Goal: Find specific page/section: Find specific page/section

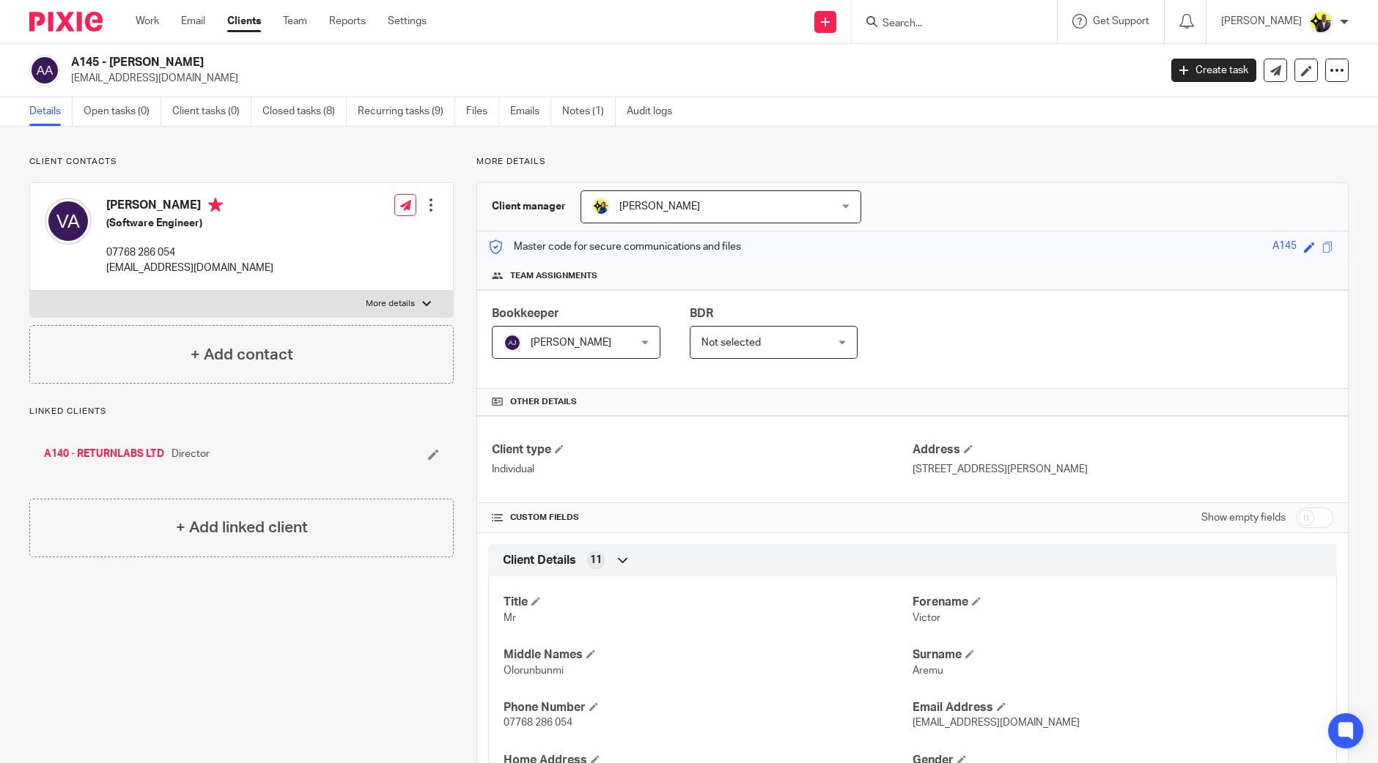
click at [934, 34] on div at bounding box center [953, 21] width 205 height 43
click at [972, 18] on input "Search" at bounding box center [947, 24] width 132 height 13
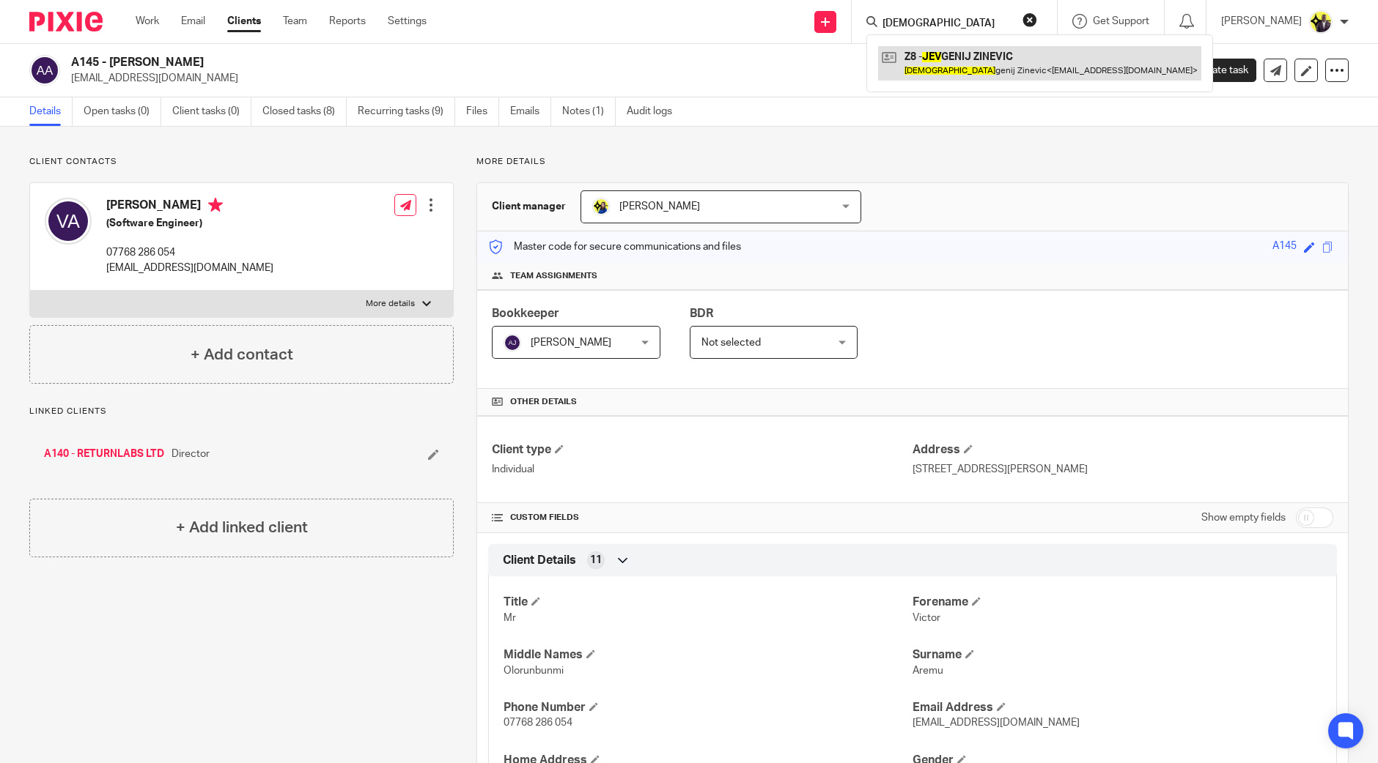
type input "[DEMOGRAPHIC_DATA]"
click at [999, 52] on link at bounding box center [1039, 63] width 323 height 34
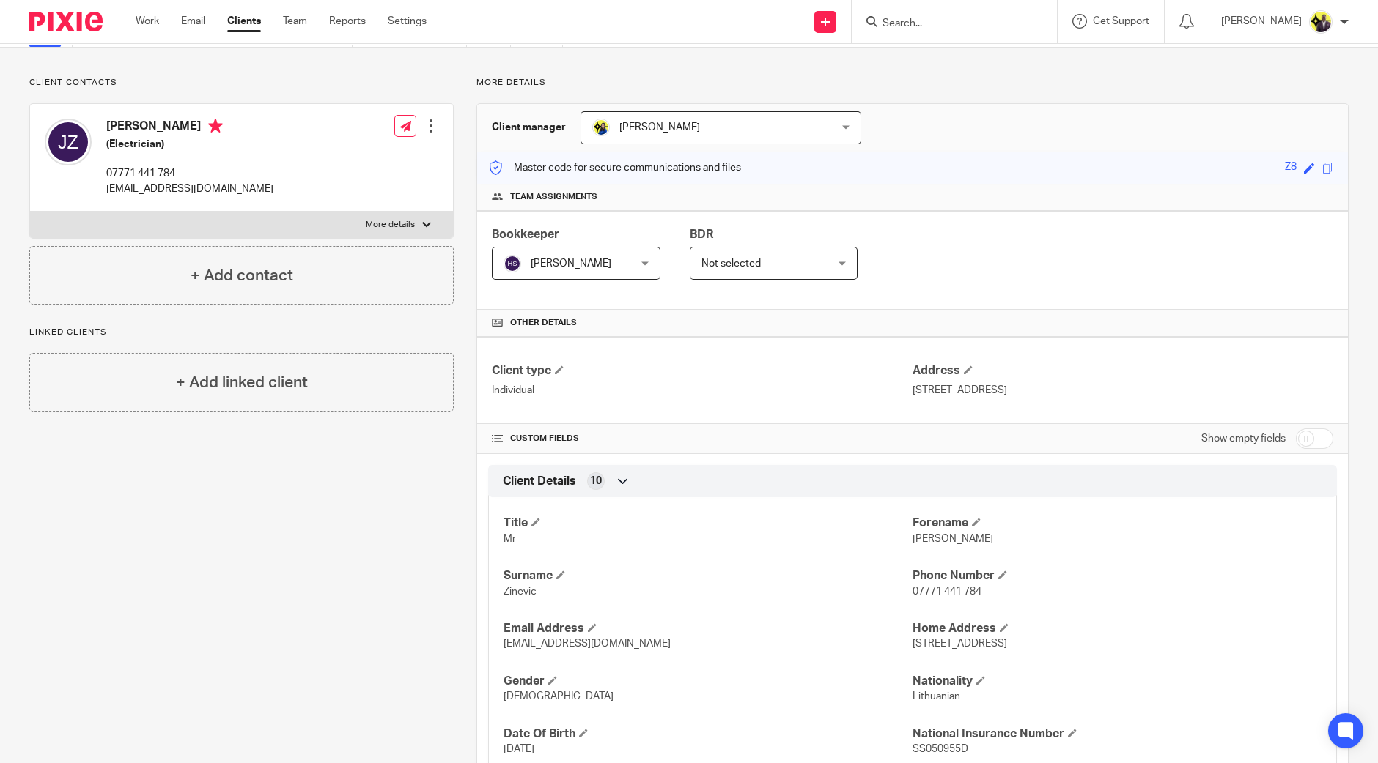
scroll to position [182, 0]
